Goal: Task Accomplishment & Management: Use online tool/utility

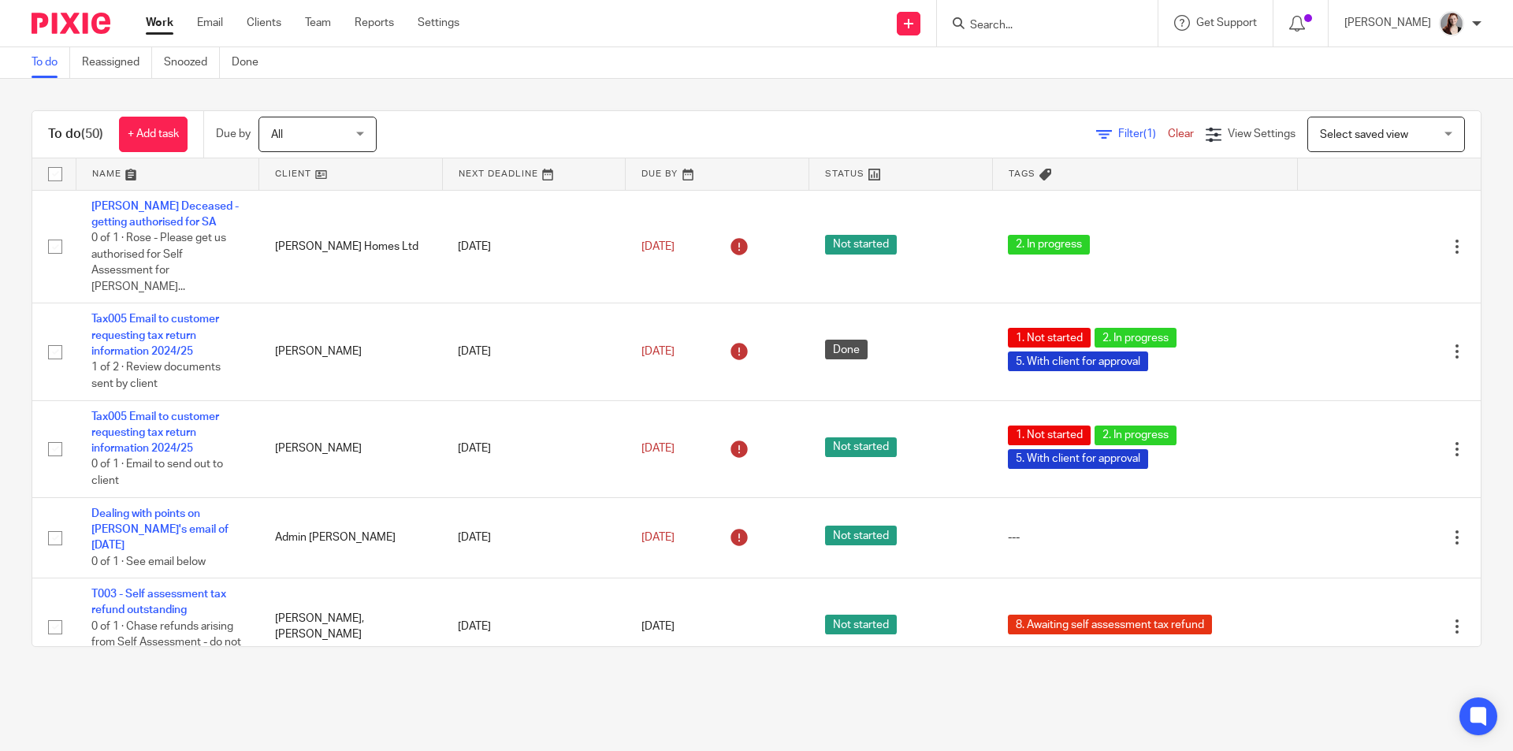
click at [1045, 26] on input "Search" at bounding box center [1039, 26] width 142 height 14
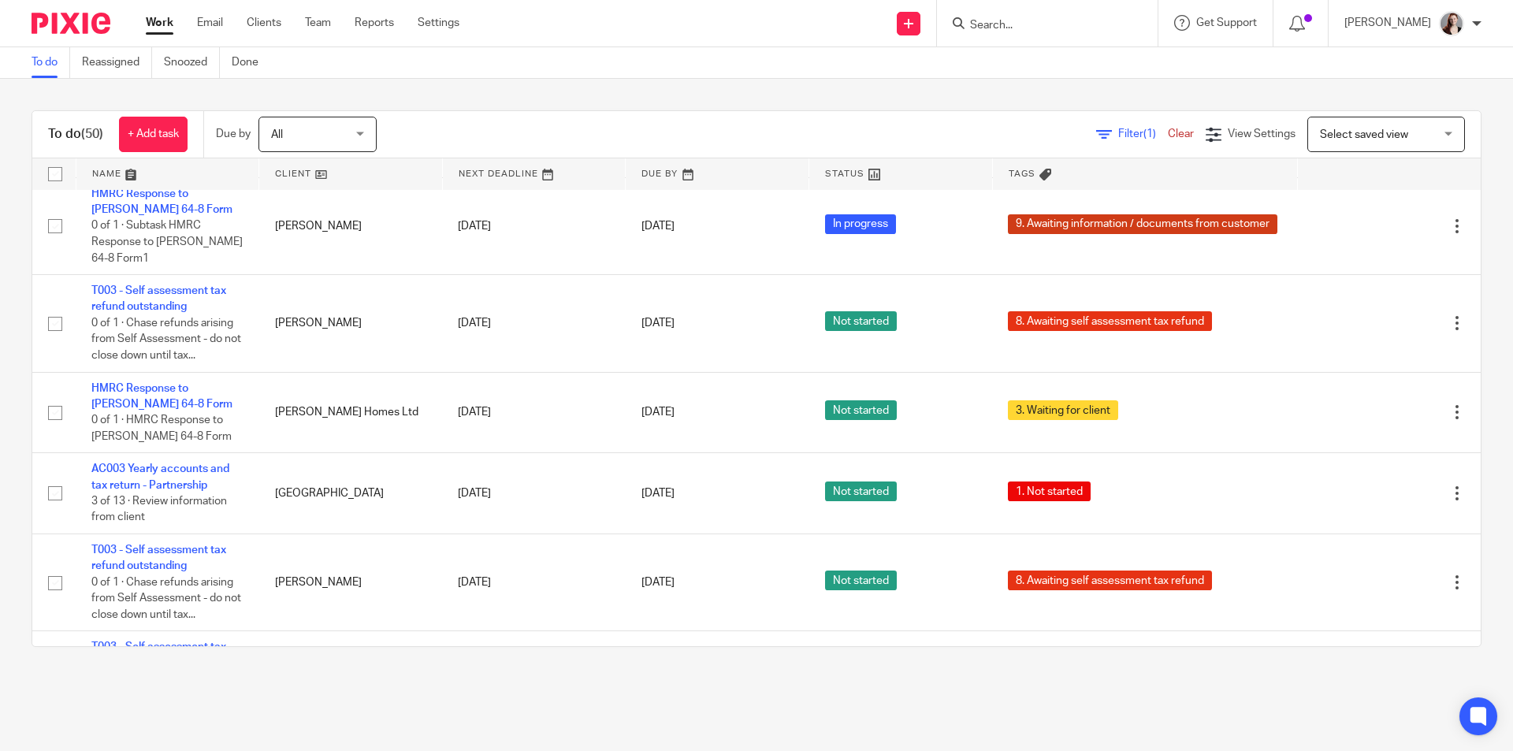
scroll to position [1050, 0]
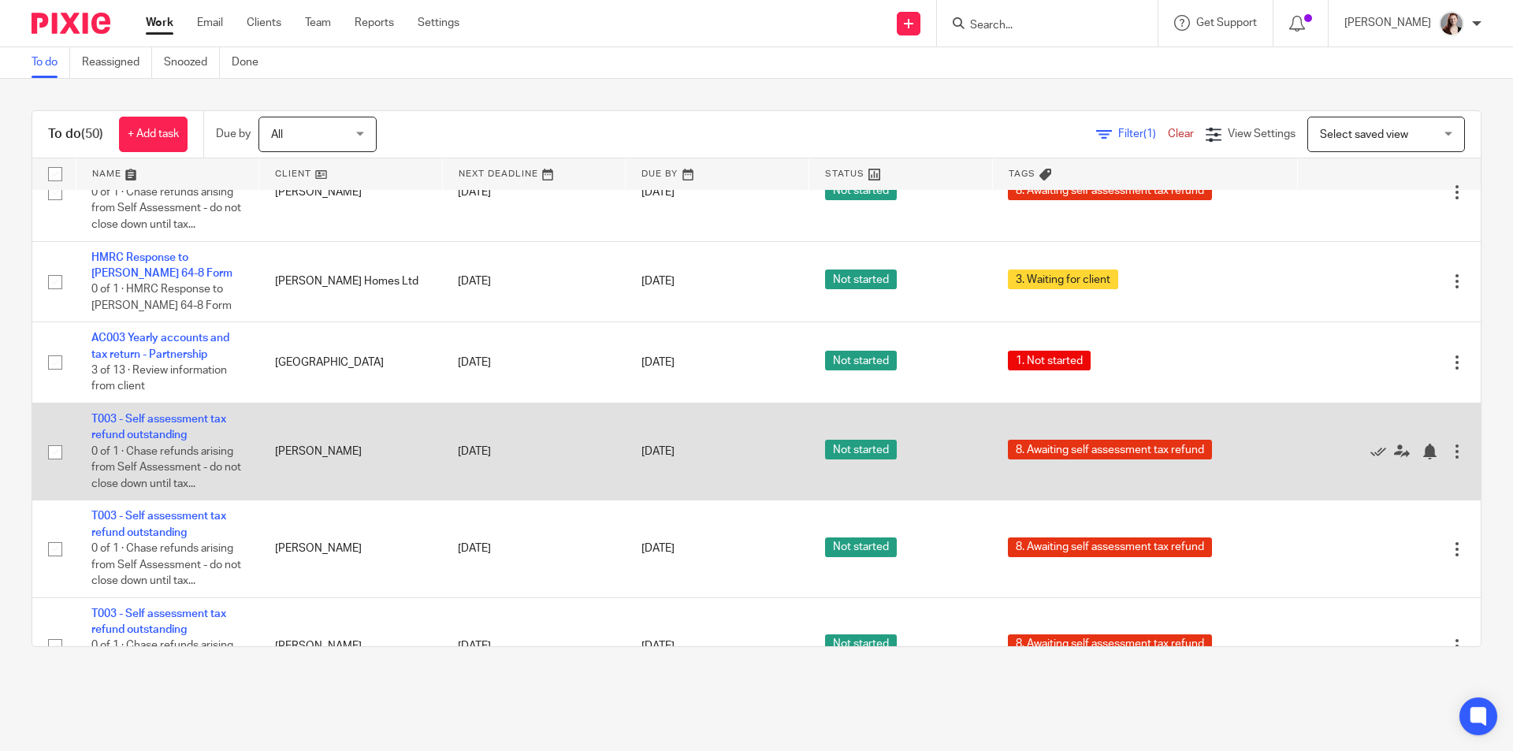
click at [1449, 444] on div at bounding box center [1457, 452] width 16 height 16
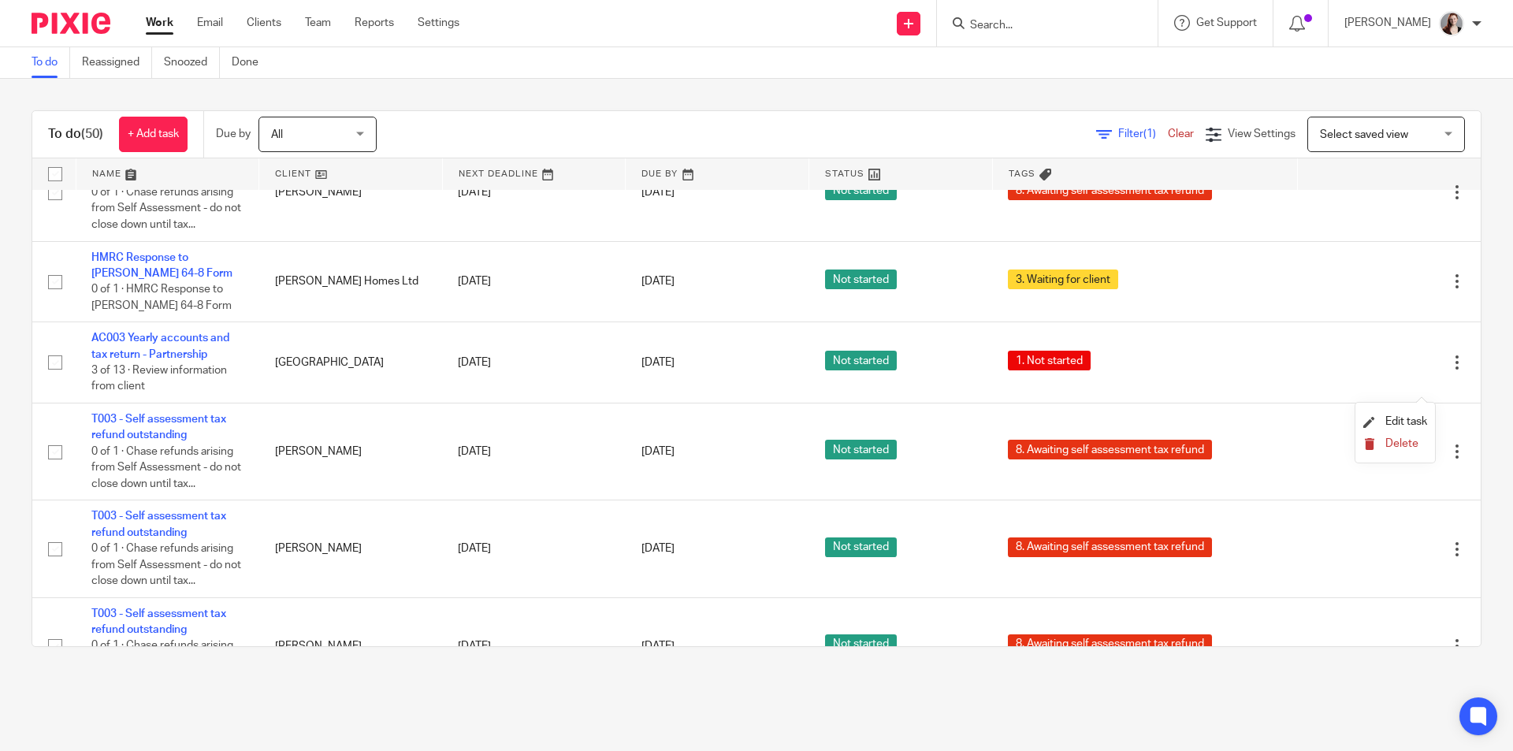
click at [1395, 440] on span "Delete" at bounding box center [1401, 443] width 33 height 11
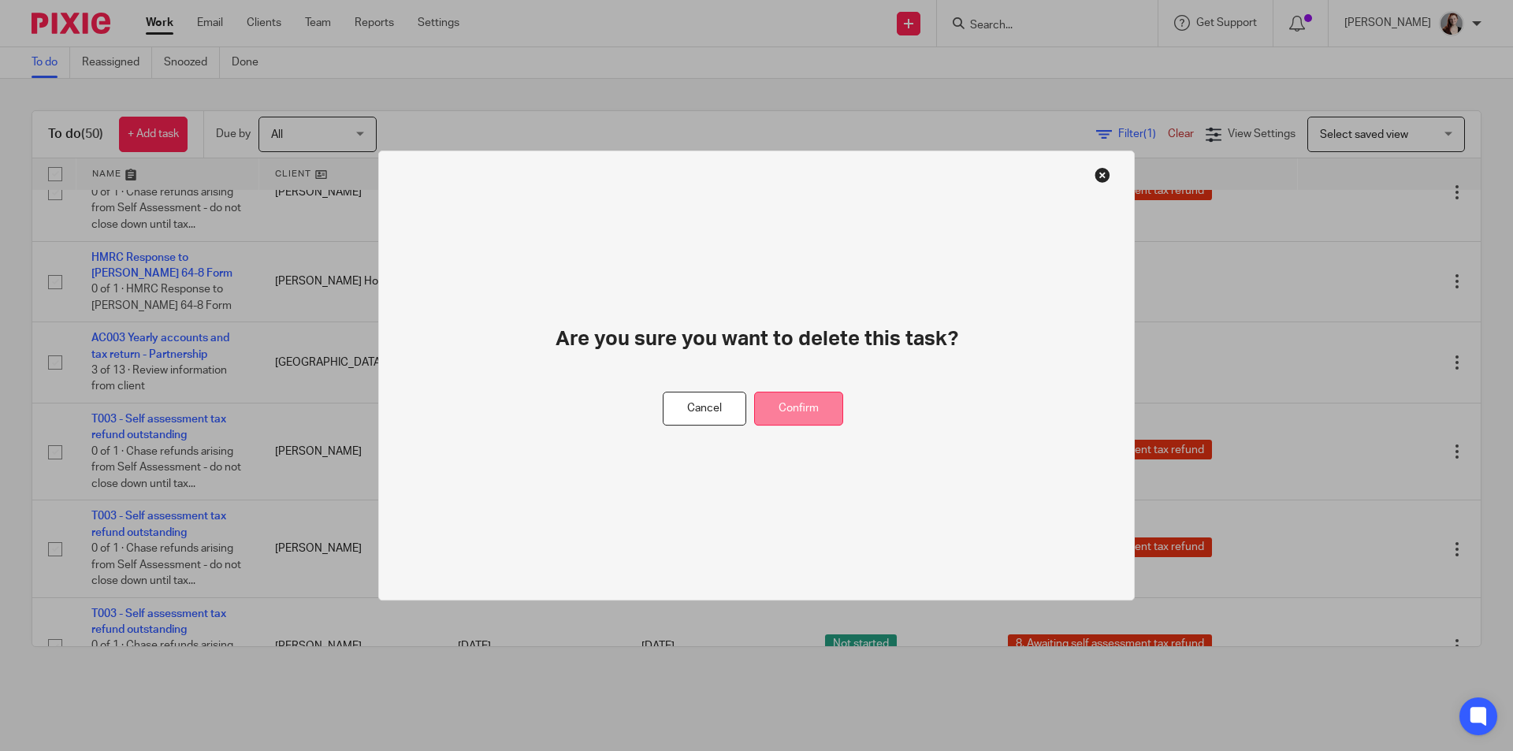
click at [831, 415] on button "Confirm" at bounding box center [798, 409] width 89 height 34
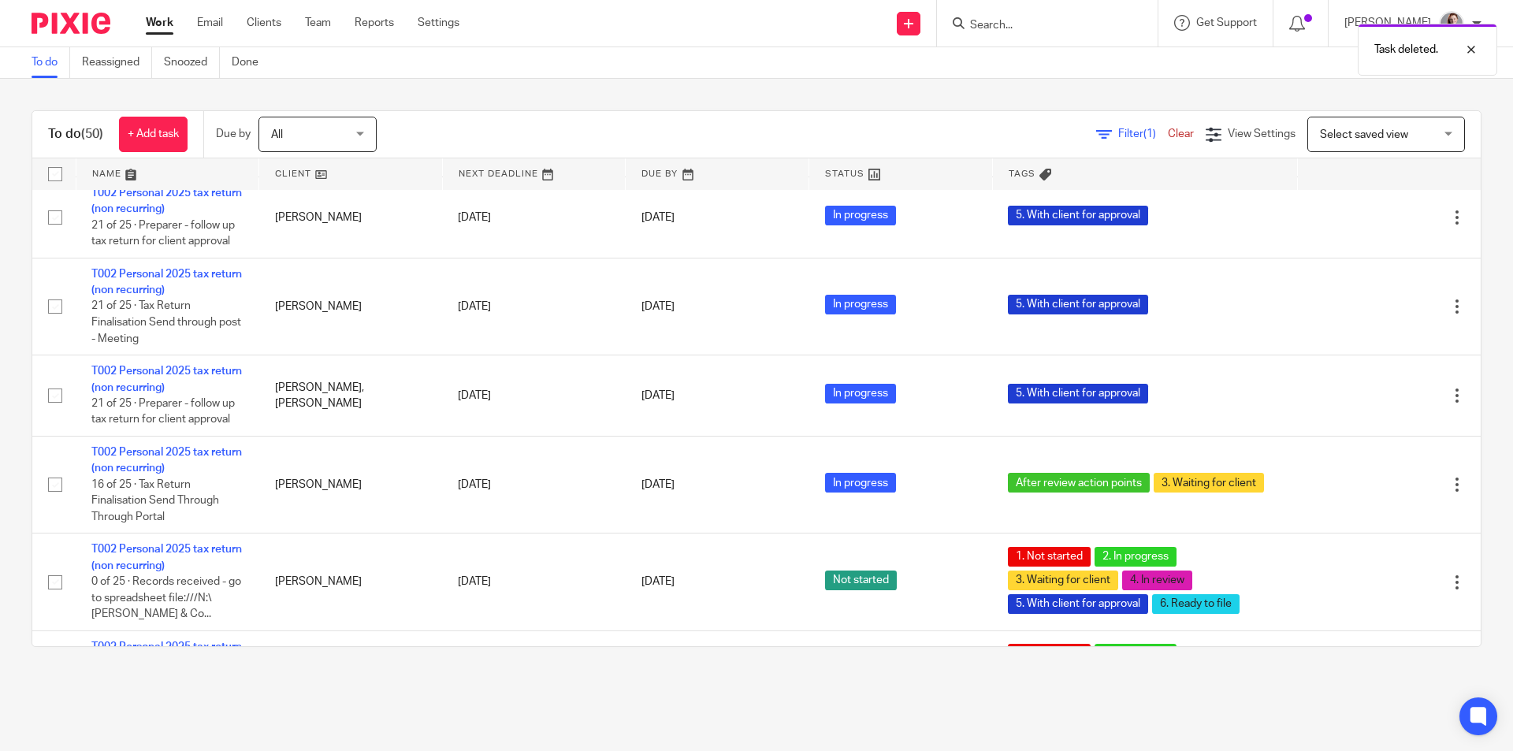
scroll to position [2364, 0]
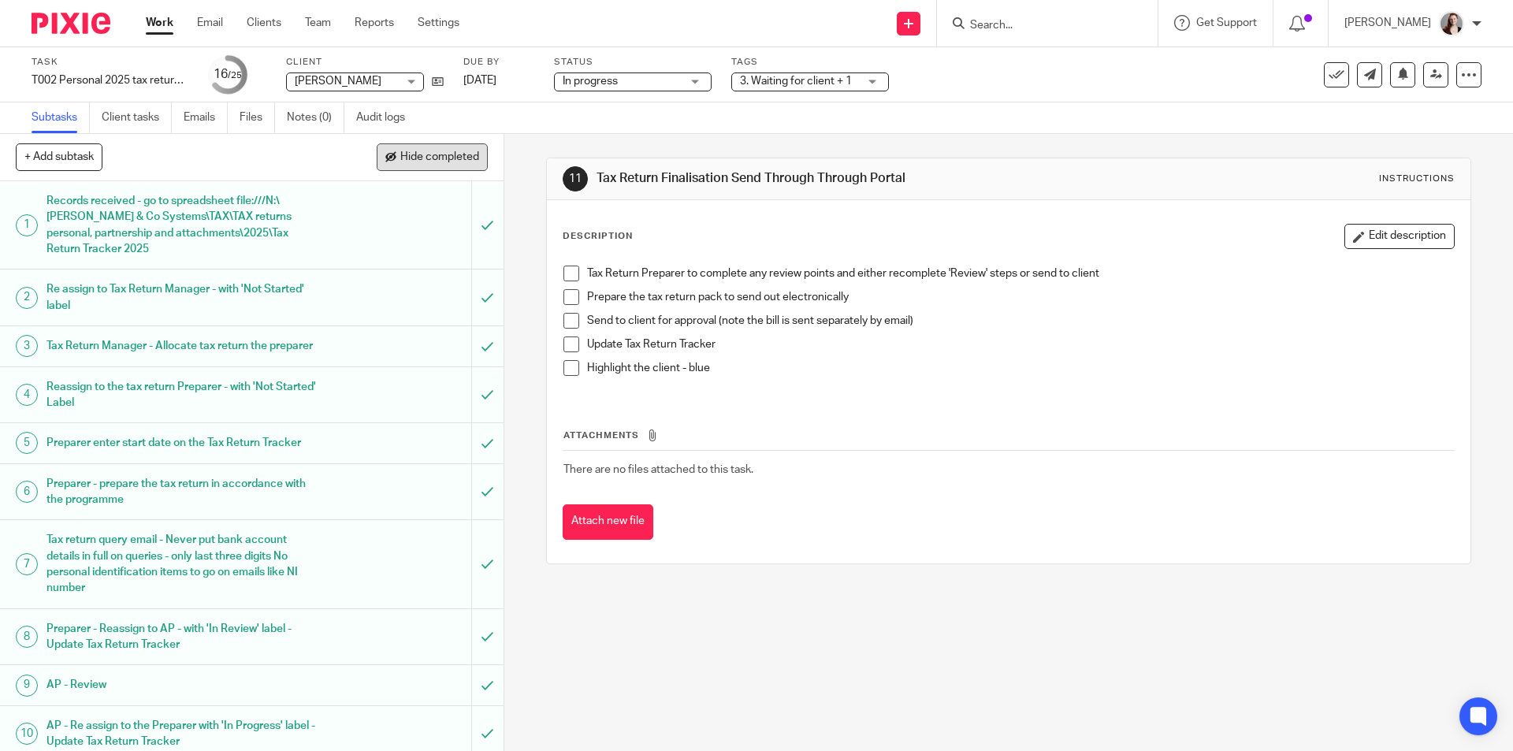
click at [437, 159] on span "Hide completed" at bounding box center [439, 157] width 79 height 13
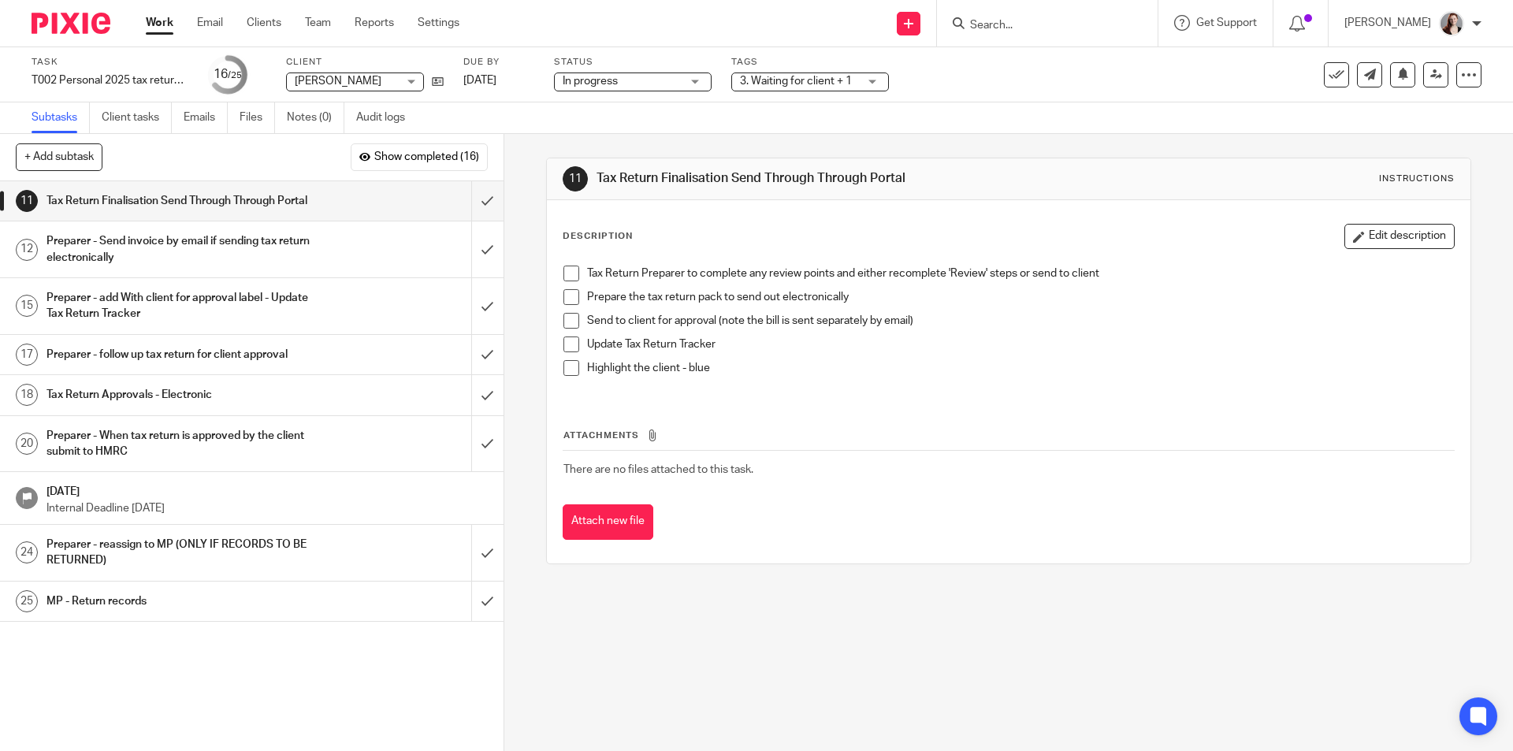
click at [516, 193] on div "11 Tax Return Finalisation Send Through Through Portal Instructions Description…" at bounding box center [1008, 442] width 1009 height 617
